Goal: Transaction & Acquisition: Purchase product/service

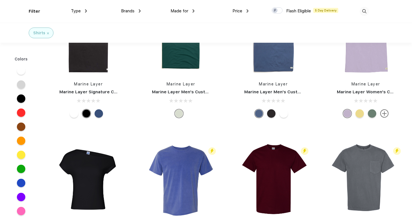
scroll to position [93, 0]
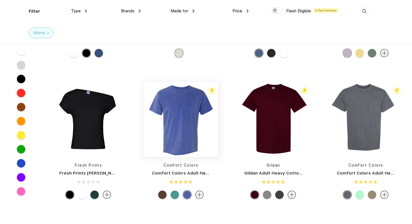
click at [191, 109] on img at bounding box center [181, 119] width 75 height 75
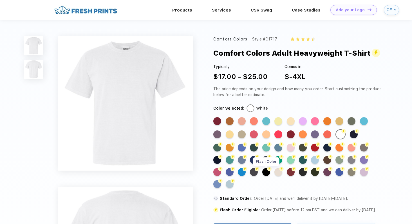
click at [266, 171] on div "Flash Color" at bounding box center [266, 172] width 8 height 8
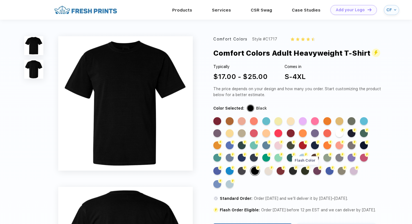
click at [305, 170] on div "Flash Color" at bounding box center [305, 171] width 8 height 8
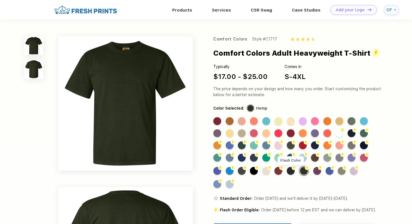
click at [291, 169] on div "Flash Color" at bounding box center [291, 171] width 8 height 8
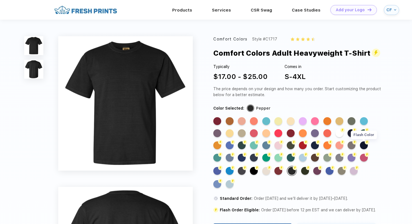
click at [367, 144] on img at bounding box center [367, 142] width 5 height 5
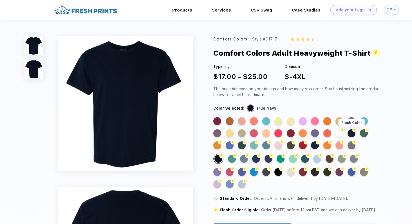
click at [352, 133] on div "Flash Color" at bounding box center [352, 134] width 8 height 8
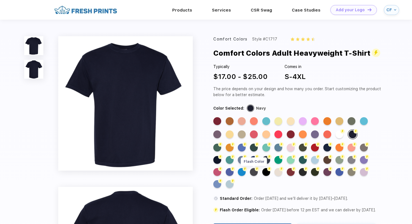
click at [255, 173] on div "Flash Color" at bounding box center [254, 172] width 8 height 8
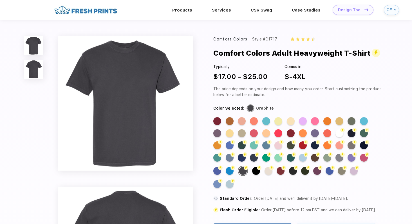
click at [342, 12] on div "Design Tool" at bounding box center [350, 10] width 24 height 5
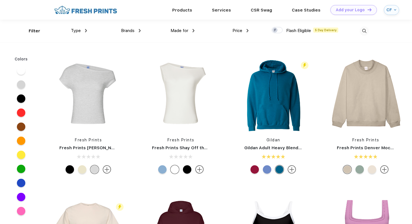
click at [131, 32] on span "Brands" at bounding box center [128, 30] width 14 height 5
click at [138, 31] on div "Brands" at bounding box center [131, 31] width 20 height 6
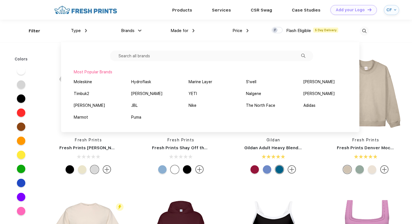
click at [140, 59] on input "text" at bounding box center [211, 56] width 203 height 11
type input "c"
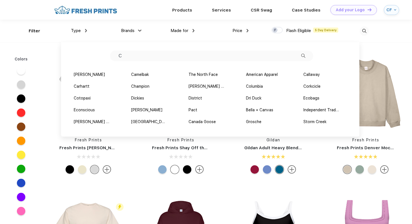
type input "C"
click at [74, 32] on span "Type" at bounding box center [76, 30] width 10 height 5
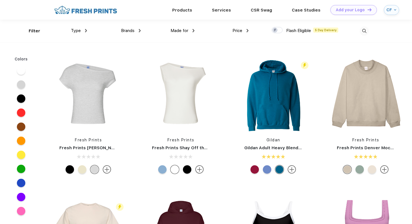
click at [74, 32] on span "Type" at bounding box center [76, 30] width 10 height 5
click at [86, 28] on div "Type" at bounding box center [79, 31] width 16 height 6
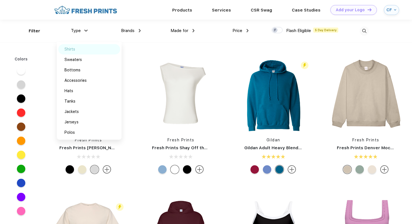
click at [80, 50] on img at bounding box center [81, 49] width 4 height 3
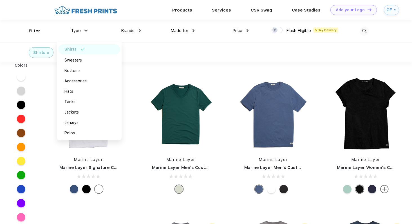
click at [159, 51] on div "Shirts" at bounding box center [206, 53] width 412 height 20
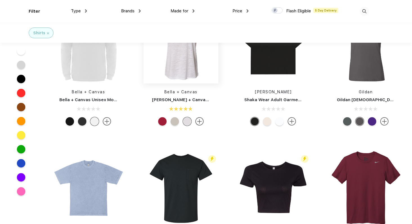
scroll to position [661, 0]
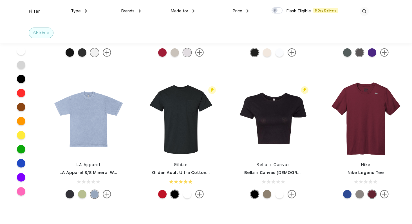
click at [97, 172] on link "LA Apparel S/S Mineral Wash Crew 6.5oz" at bounding box center [102, 172] width 87 height 5
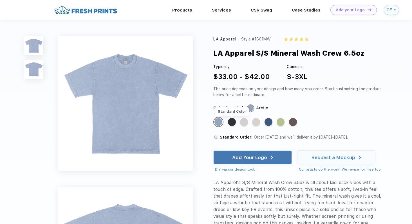
click at [234, 124] on div "Standard Color" at bounding box center [232, 122] width 8 height 8
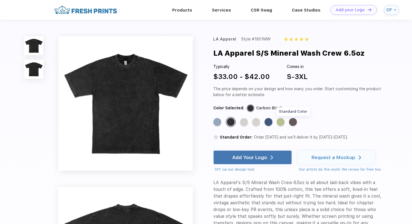
click at [291, 123] on div "Standard Color" at bounding box center [293, 122] width 8 height 8
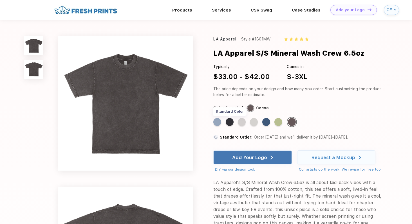
click at [232, 124] on div "Standard Color" at bounding box center [230, 122] width 8 height 8
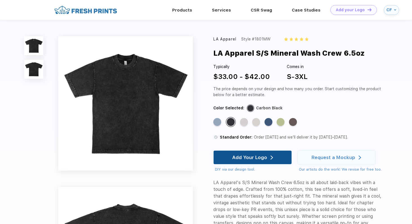
click at [266, 161] on div "Add Your Logo" at bounding box center [252, 158] width 41 height 14
